Goal: Information Seeking & Learning: Find specific fact

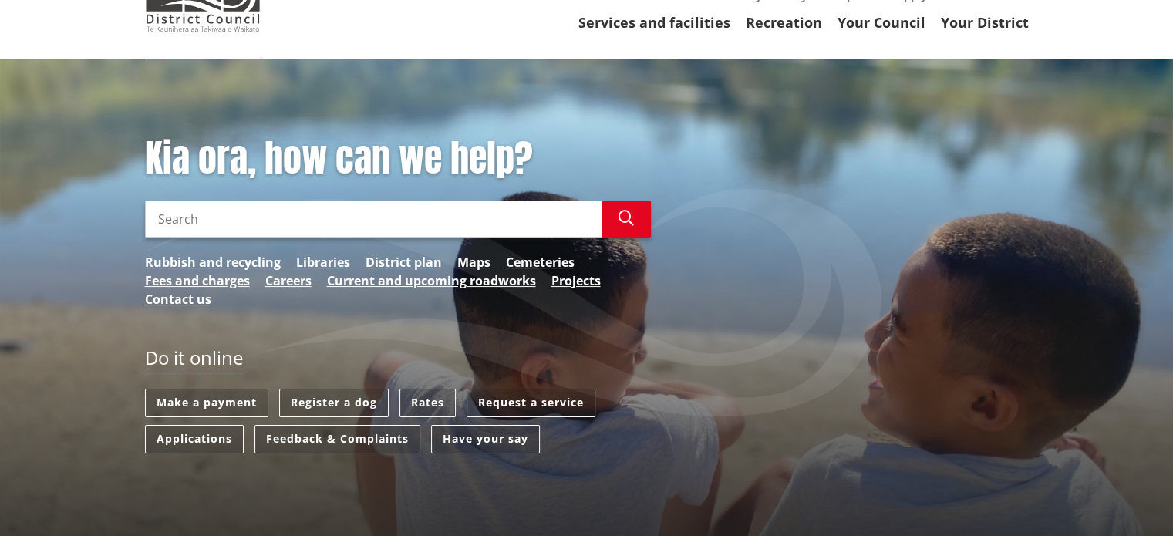
scroll to position [139, 0]
click at [408, 396] on link "Rates" at bounding box center [428, 402] width 56 height 29
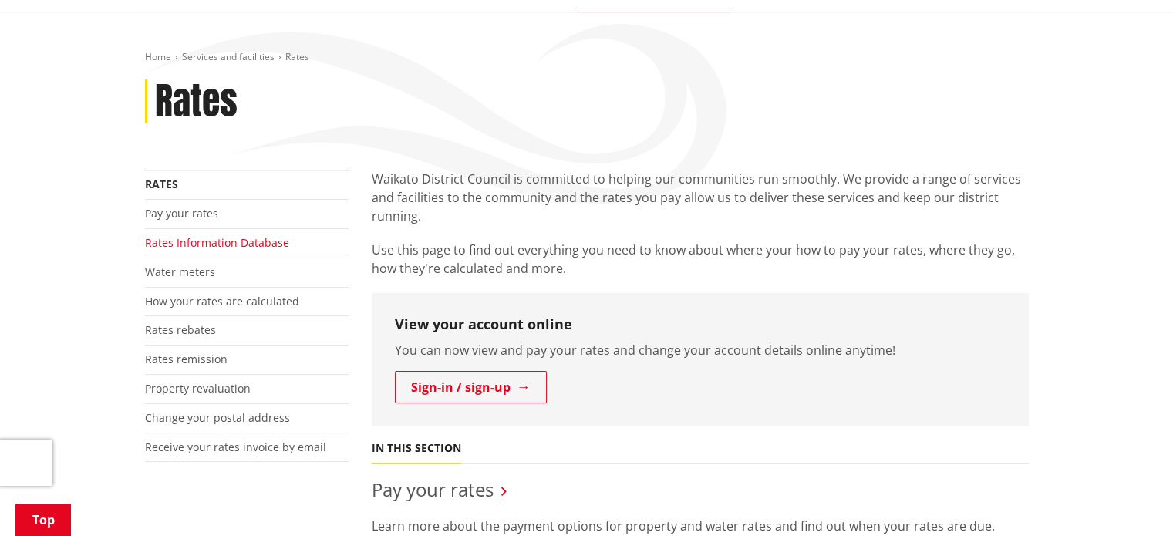
scroll to position [185, 0]
click at [246, 242] on link "Rates Information Database" at bounding box center [217, 242] width 144 height 15
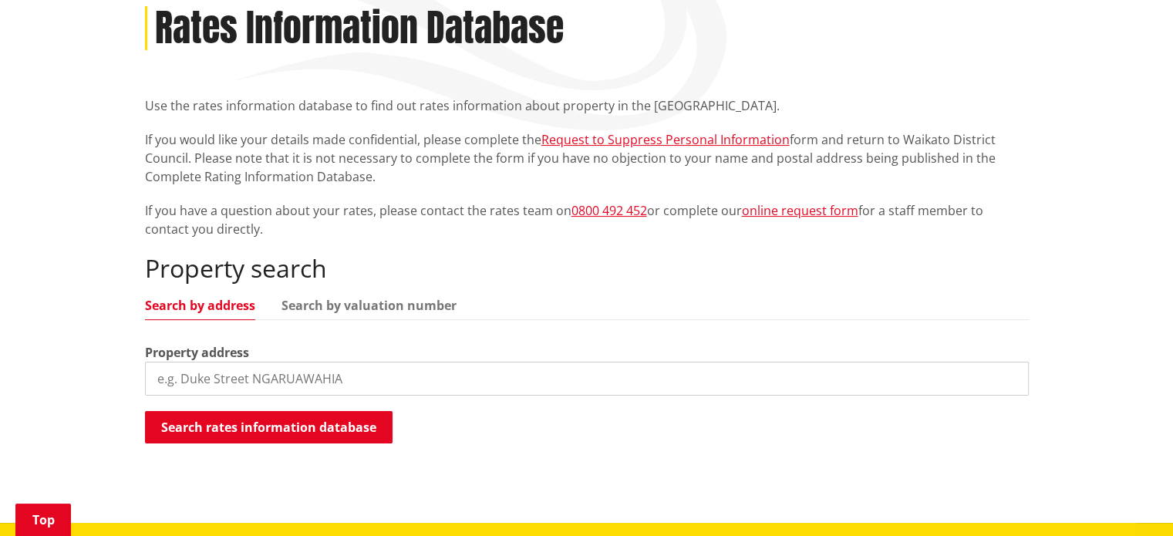
scroll to position [259, 0]
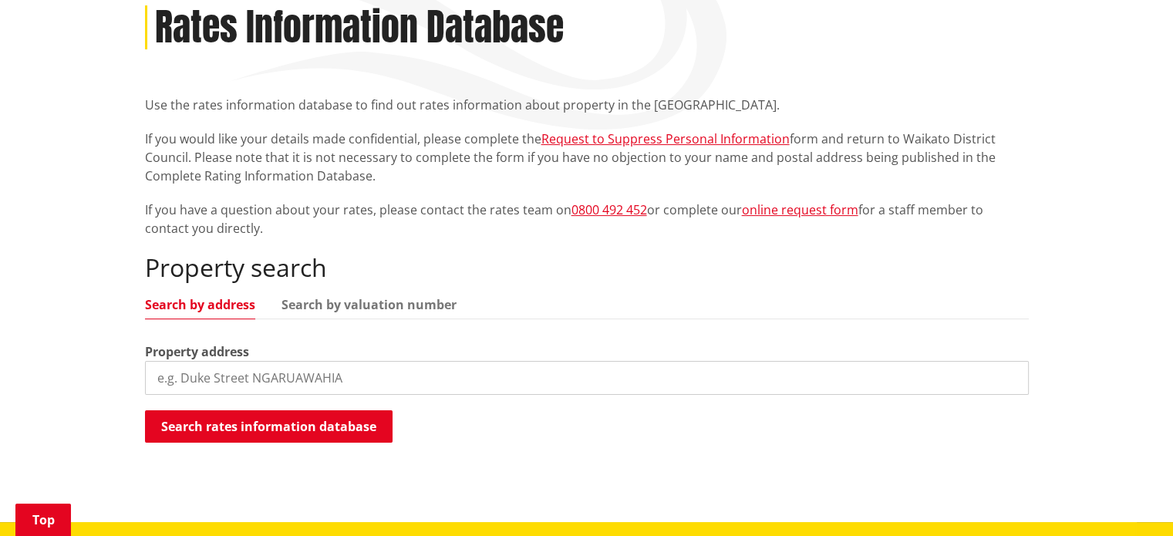
click at [312, 369] on input "search" at bounding box center [587, 378] width 884 height 34
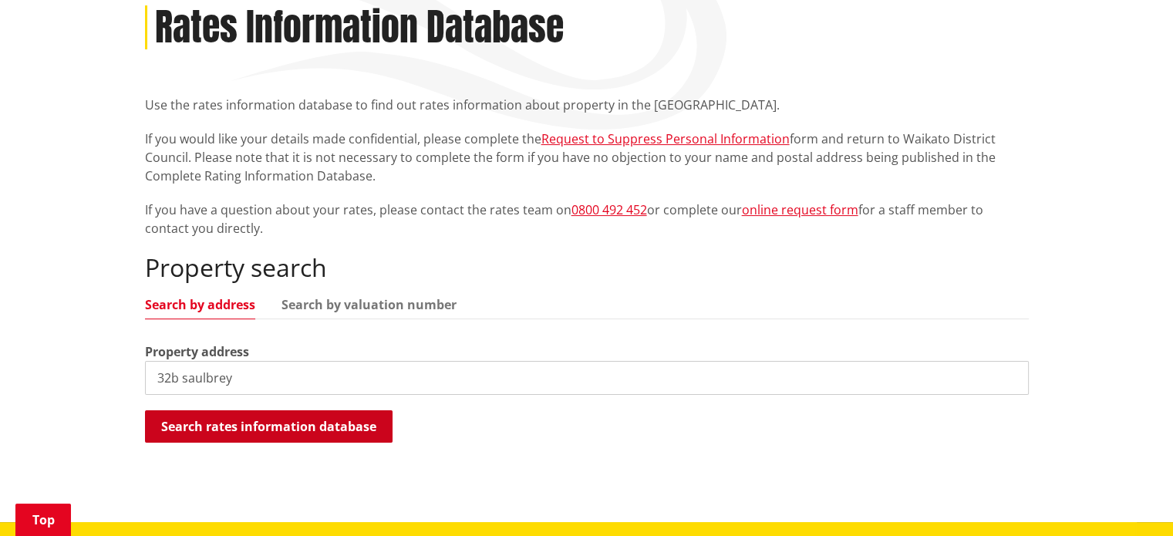
click at [290, 424] on button "Search rates information database" at bounding box center [269, 426] width 248 height 32
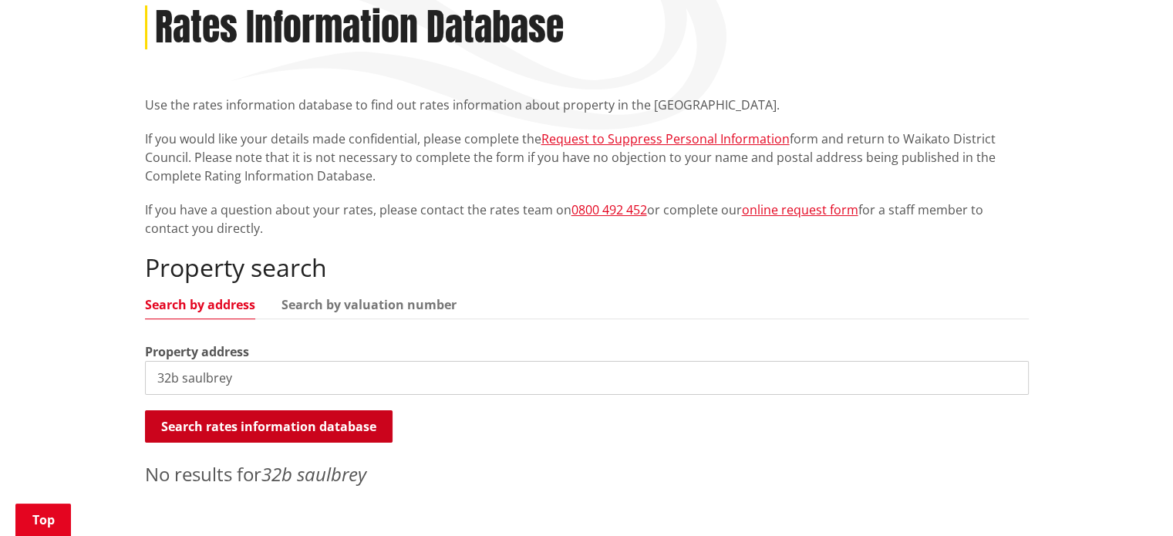
click at [290, 424] on button "Search rates information database" at bounding box center [269, 426] width 248 height 32
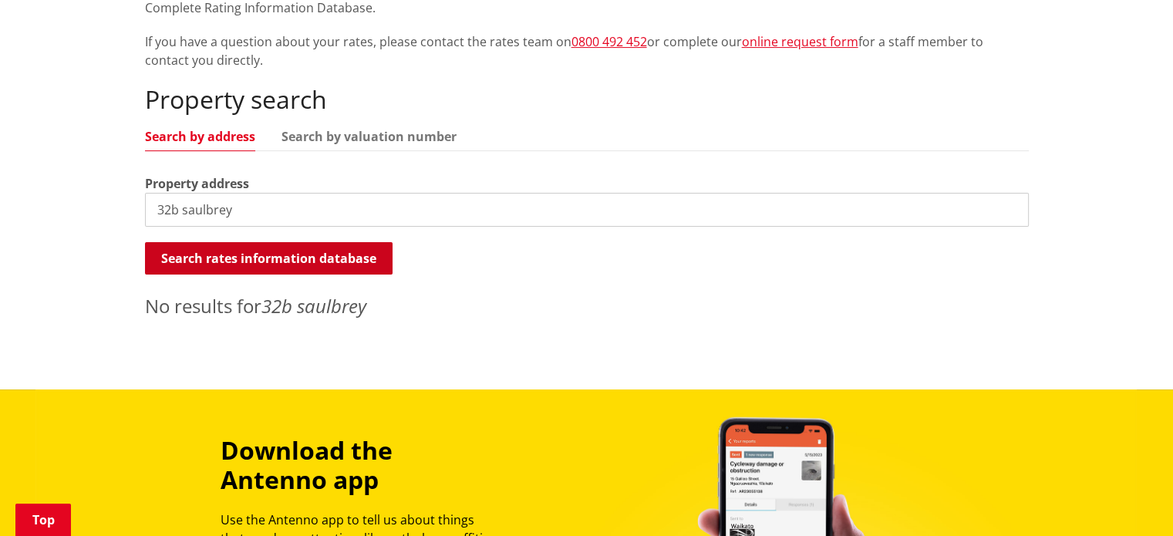
scroll to position [429, 0]
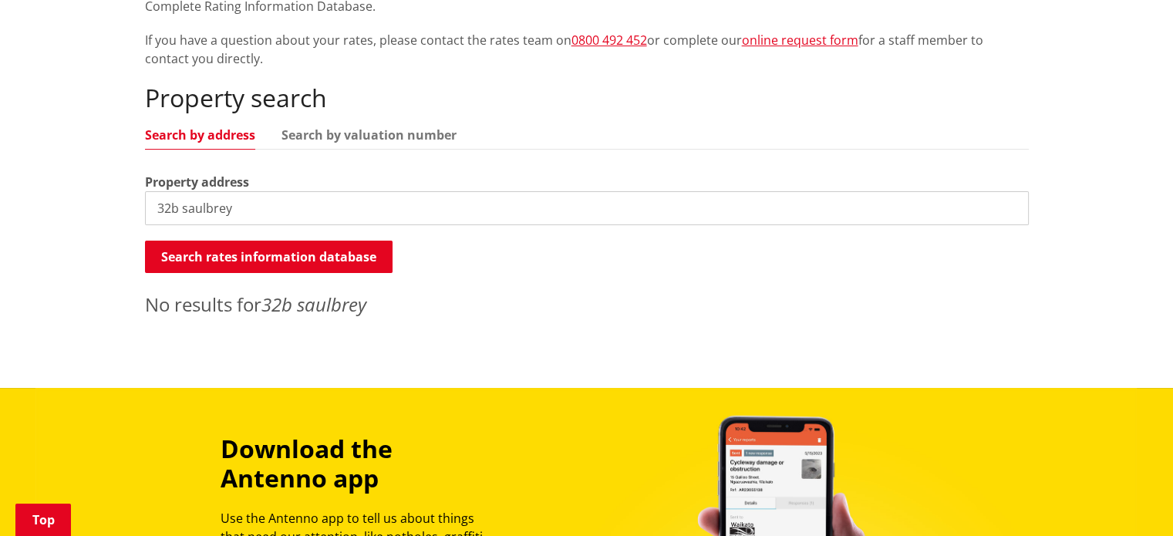
click at [362, 198] on input "32b saulbrey" at bounding box center [587, 208] width 884 height 34
click at [180, 210] on input "32b saulbrey road" at bounding box center [587, 208] width 884 height 34
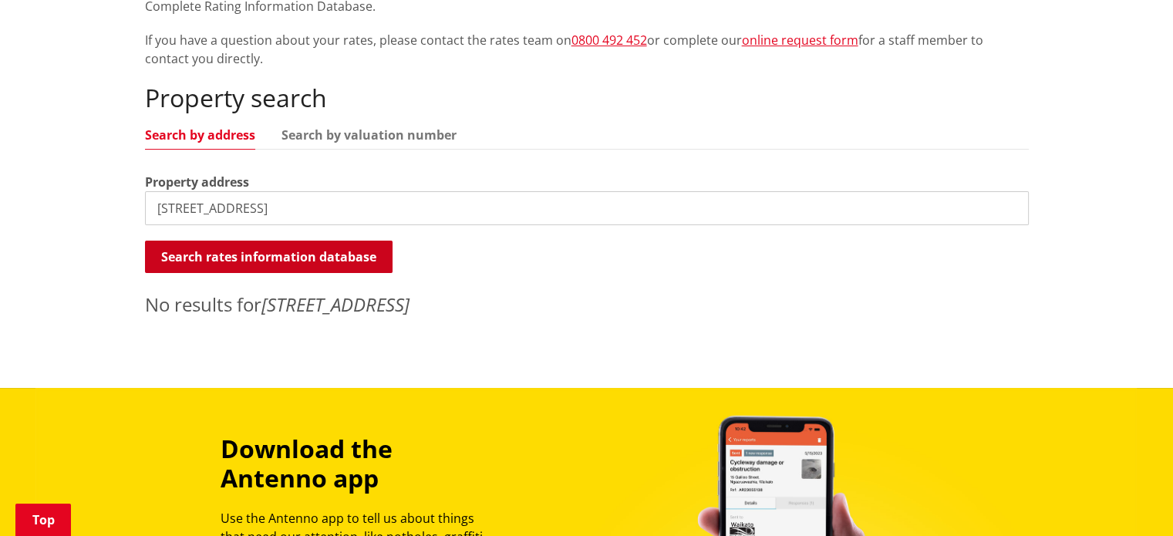
type input "32 saulbrey road"
click at [234, 242] on button "Search rates information database" at bounding box center [269, 257] width 248 height 32
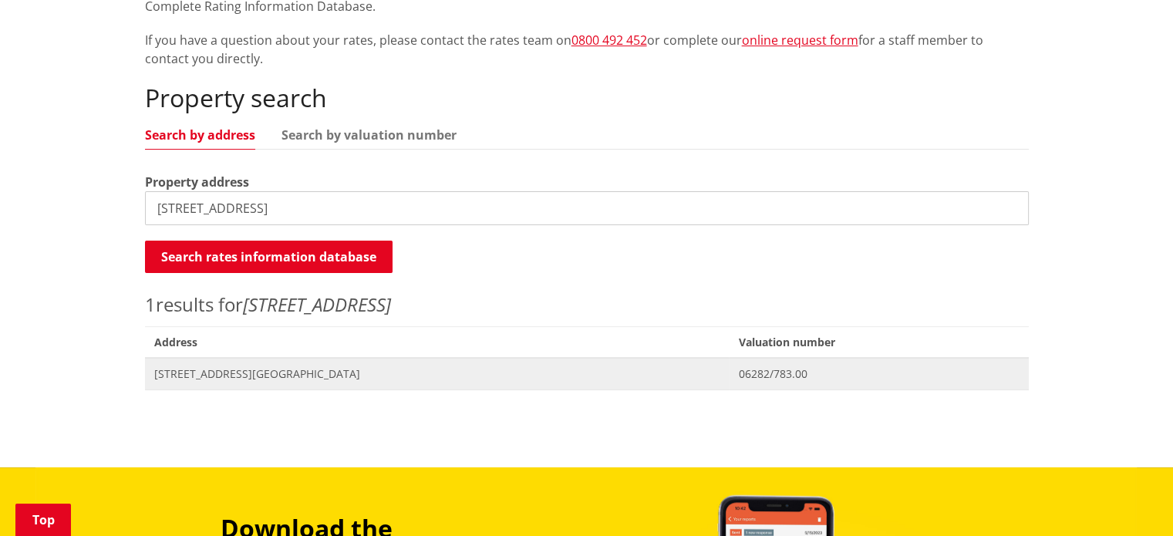
click at [256, 373] on span "32 Saulbrey Road NGARUAWAHIA" at bounding box center [437, 373] width 566 height 15
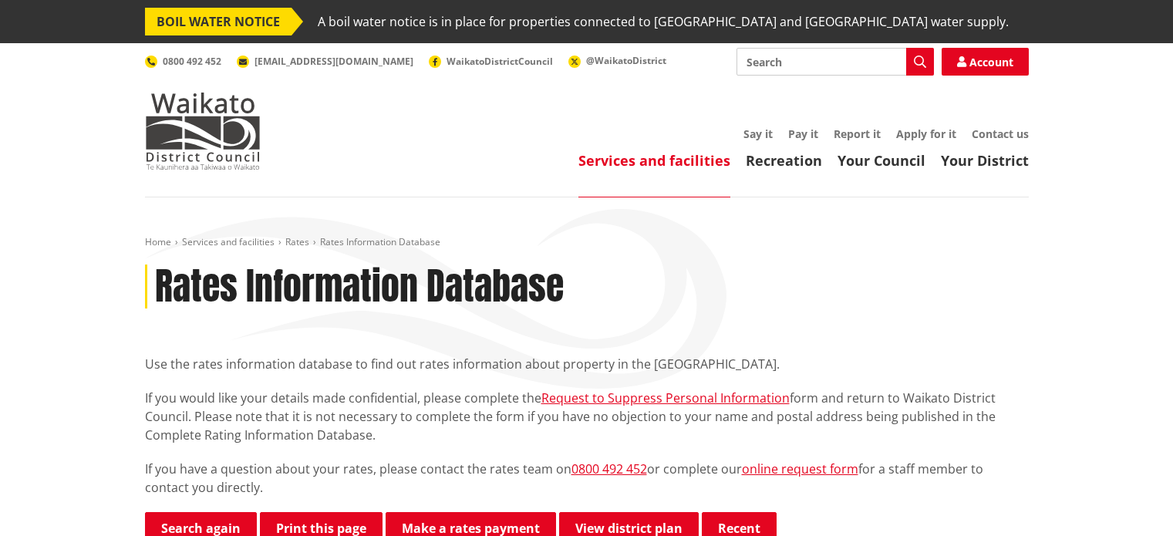
click at [256, 373] on div "Use the rates information database to find out rates information about property…" at bounding box center [587, 426] width 884 height 142
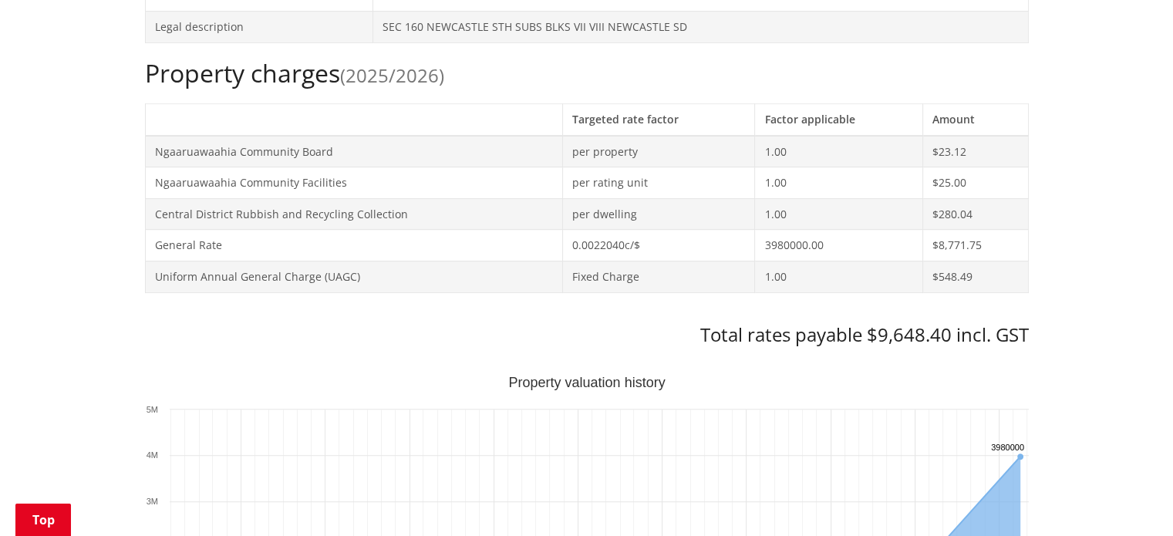
scroll to position [657, 0]
